Goal: Transaction & Acquisition: Obtain resource

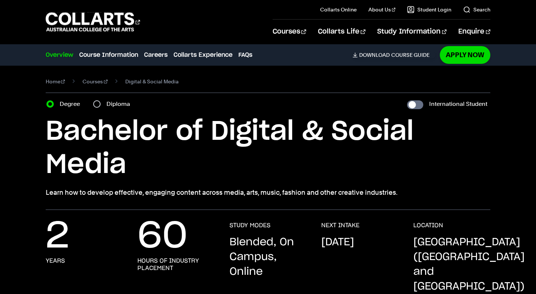
scroll to position [1, 0]
click at [99, 107] on div "Diploma" at bounding box center [113, 103] width 41 height 10
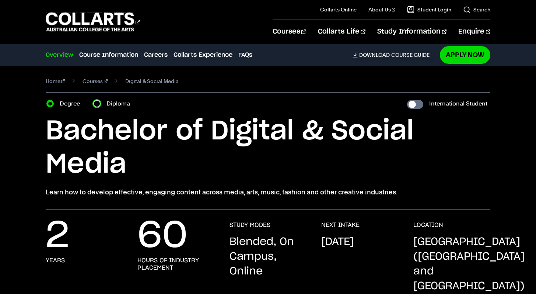
click at [96, 103] on input "Diploma" at bounding box center [96, 103] width 7 height 7
radio input "true"
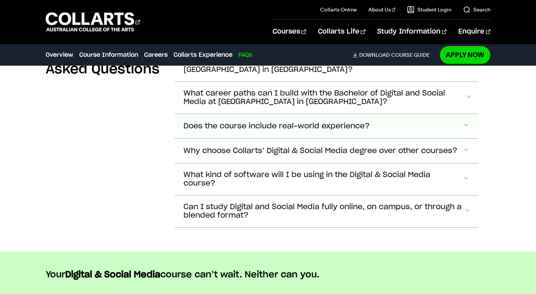
scroll to position [2474, 0]
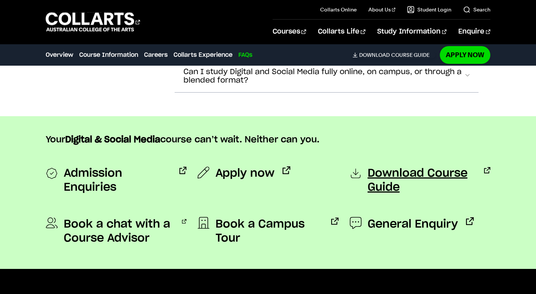
click at [386, 166] on span "Download Course Guide" at bounding box center [422, 180] width 109 height 28
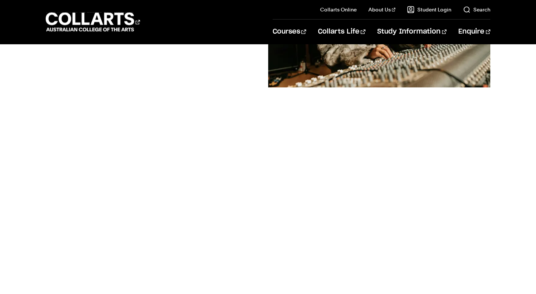
scroll to position [202, 0]
